Goal: Task Accomplishment & Management: Use online tool/utility

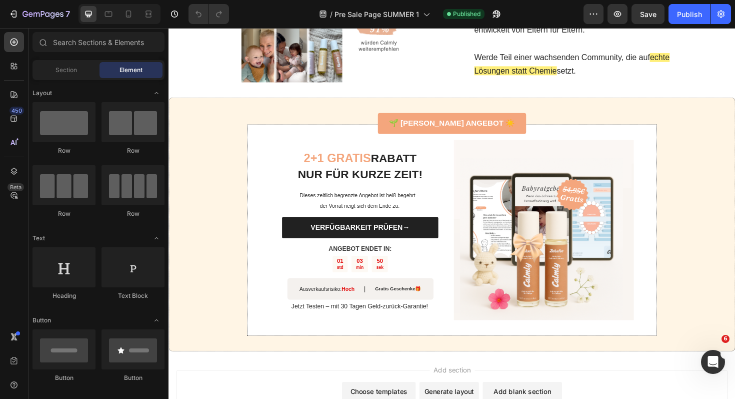
scroll to position [2360, 0]
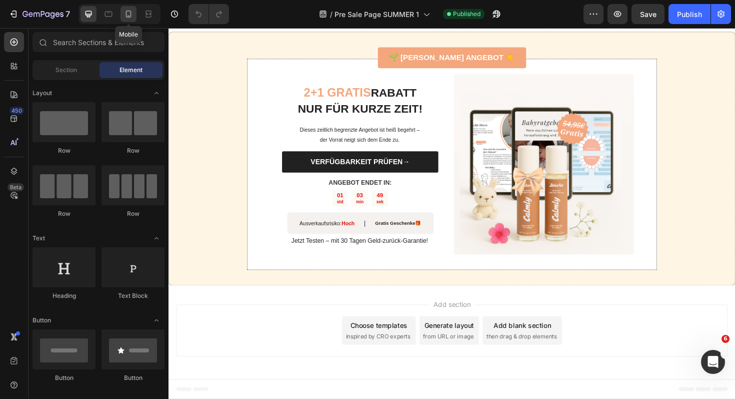
click at [129, 16] on icon at bounding box center [129, 14] width 6 height 7
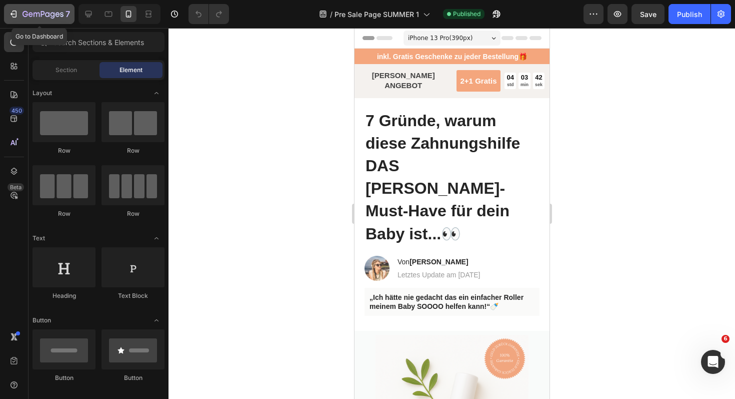
click at [17, 11] on icon "button" at bounding box center [14, 14] width 10 height 10
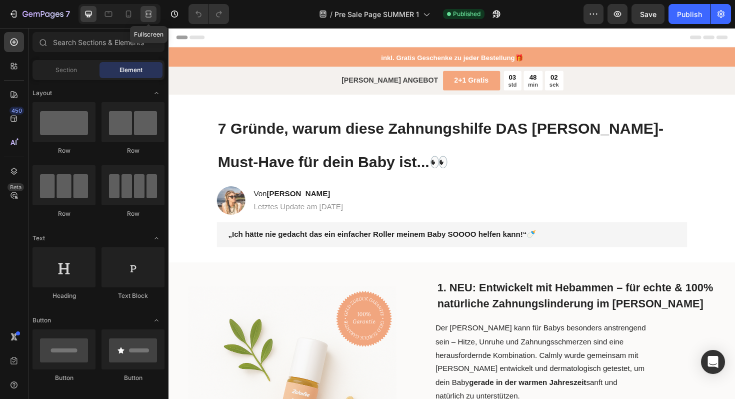
click at [153, 21] on div at bounding box center [149, 14] width 16 height 16
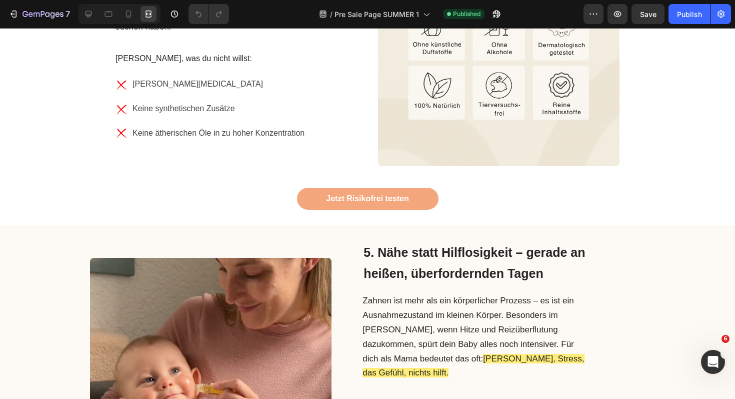
scroll to position [1281, 0]
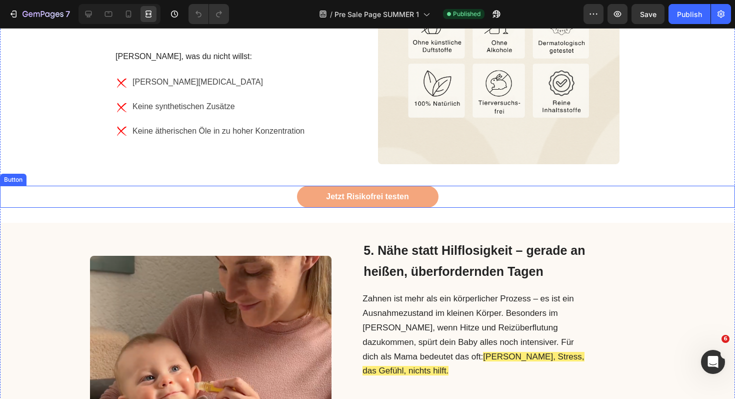
click at [312, 186] on link "Jetzt Risikofrei testen" at bounding box center [368, 197] width 142 height 23
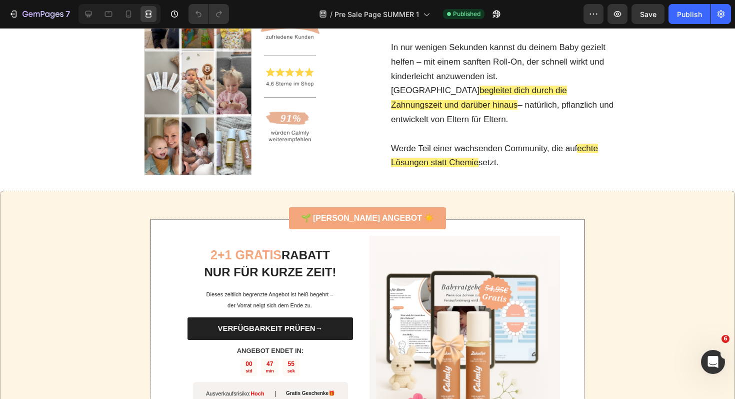
scroll to position [2382, 0]
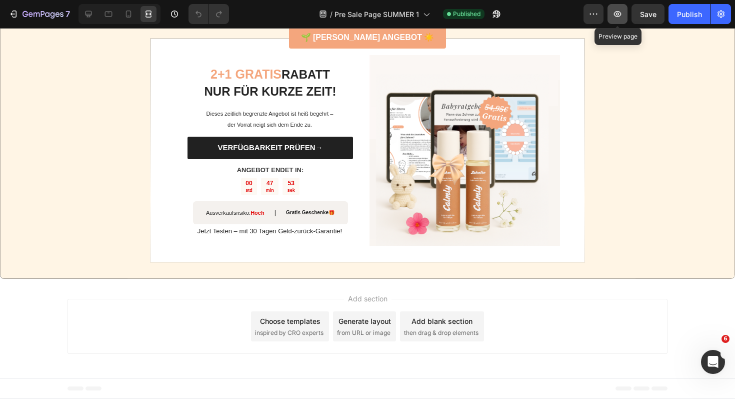
click at [618, 16] on icon "button" at bounding box center [618, 14] width 10 height 10
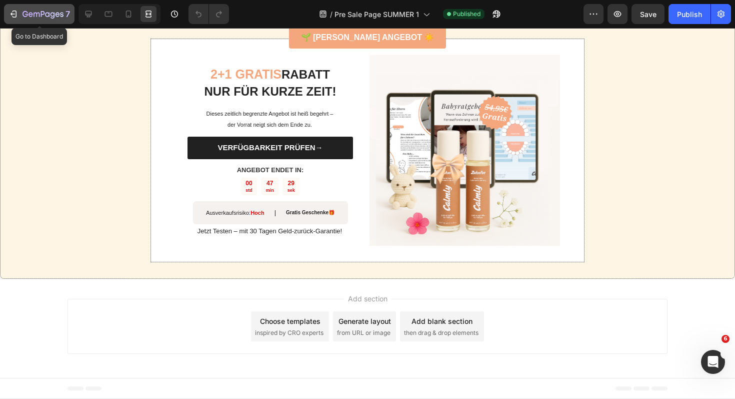
click at [10, 12] on icon "button" at bounding box center [14, 14] width 10 height 10
